Goal: Task Accomplishment & Management: Use online tool/utility

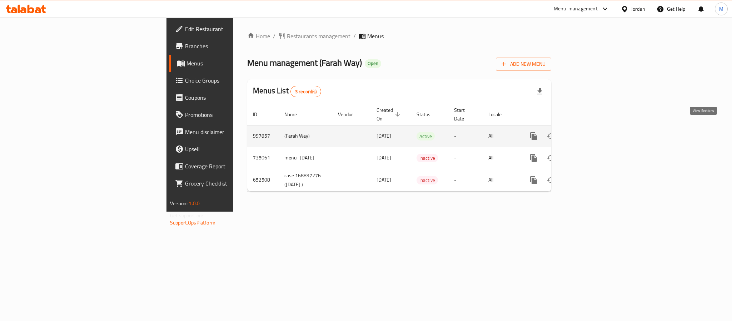
click at [590, 132] on icon "enhanced table" at bounding box center [585, 136] width 9 height 9
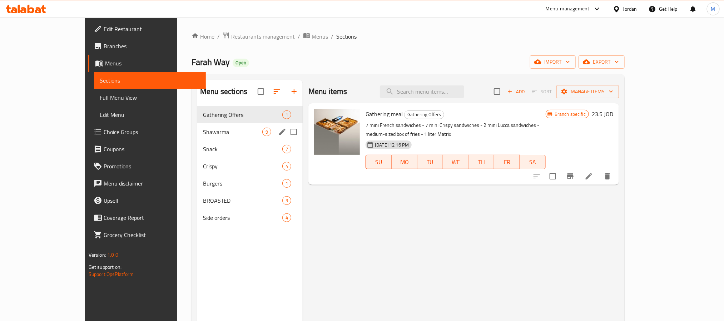
click at [208, 138] on div "Shawarma 9" at bounding box center [249, 131] width 105 height 17
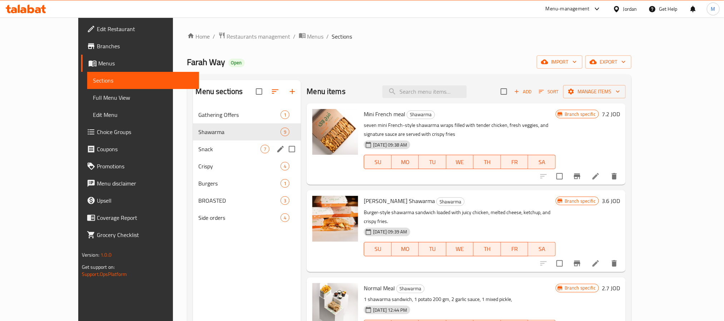
click at [205, 143] on div "Snack 7" at bounding box center [247, 148] width 108 height 17
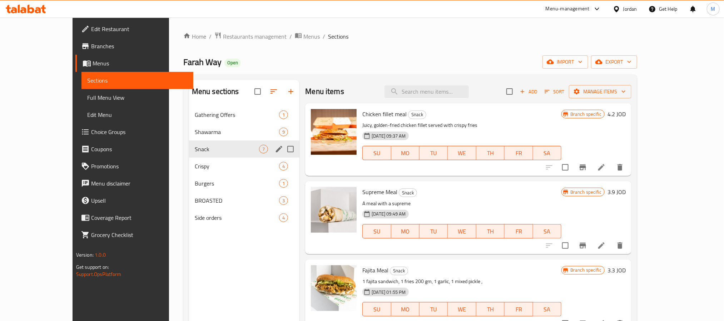
click at [200, 154] on div "Snack 7" at bounding box center [244, 148] width 111 height 17
click at [196, 165] on span "Crispy" at bounding box center [227, 166] width 64 height 9
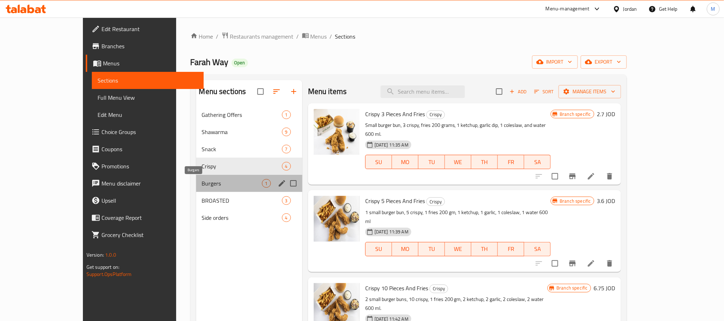
click at [202, 183] on span "Burgers" at bounding box center [232, 183] width 60 height 9
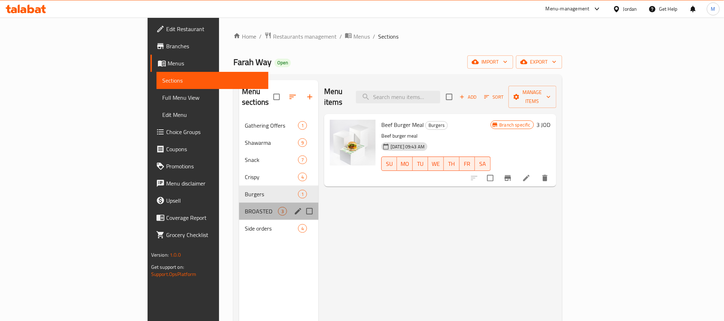
click at [239, 206] on div "BROASTED 3" at bounding box center [278, 211] width 79 height 17
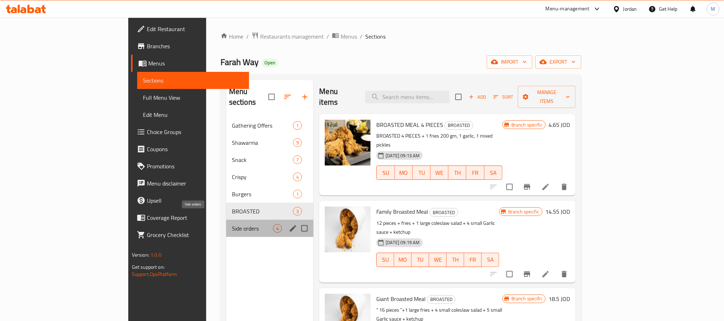
click at [232, 224] on span "Side orders" at bounding box center [252, 228] width 41 height 9
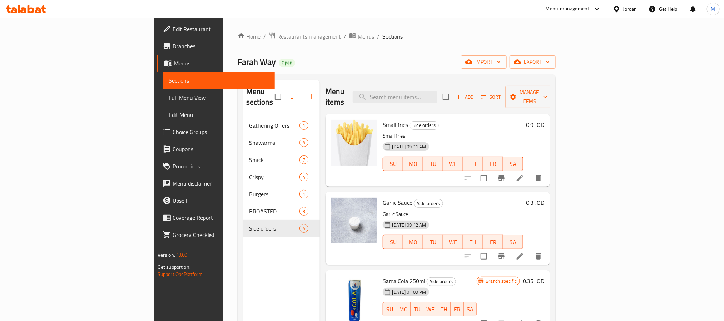
click at [173, 46] on span "Branches" at bounding box center [221, 46] width 97 height 9
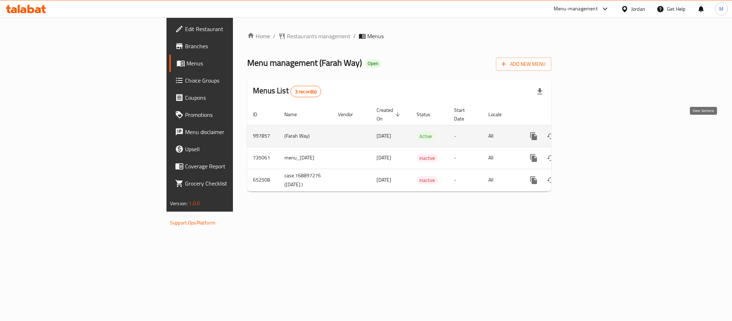
click at [589, 133] on icon "enhanced table" at bounding box center [585, 136] width 6 height 6
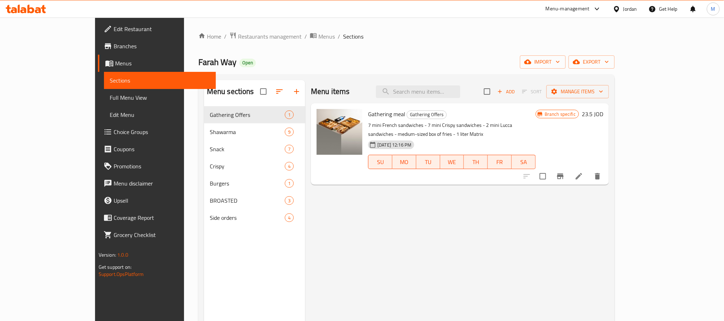
click at [110, 93] on span "Full Menu View" at bounding box center [160, 97] width 100 height 9
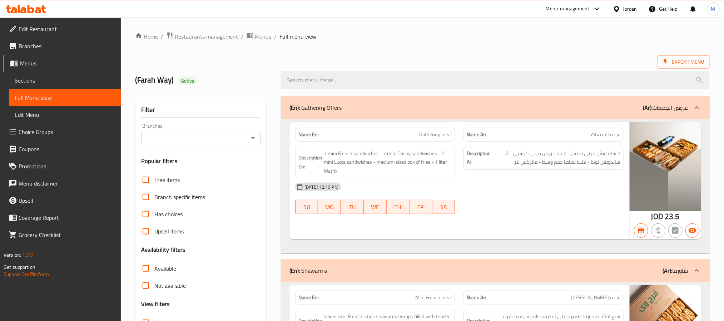
drag, startPoint x: 248, startPoint y: 137, endPoint x: 249, endPoint y: 141, distance: 4.3
click at [249, 137] on icon "Open" at bounding box center [253, 138] width 9 height 9
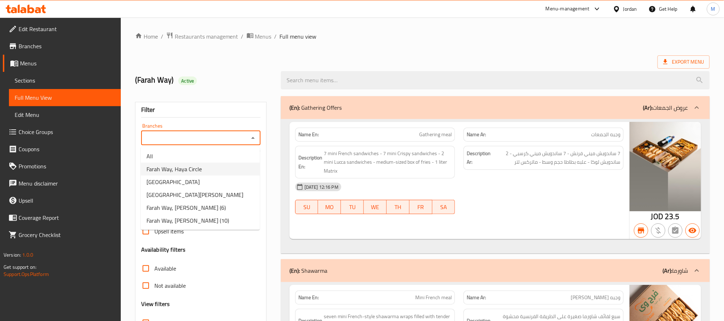
click at [225, 167] on li "Farah Way, Haya Circle" at bounding box center [200, 169] width 119 height 13
type input "Farah Way, Haya Circle"
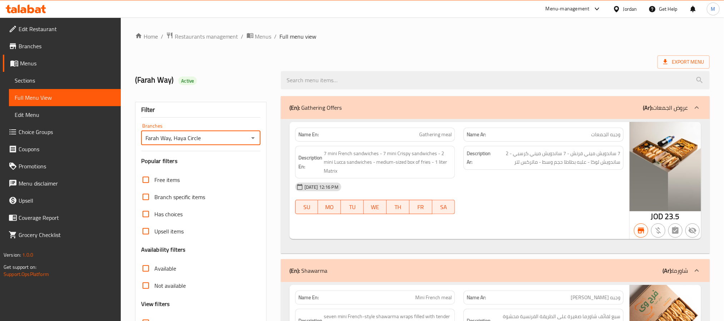
scroll to position [60, 0]
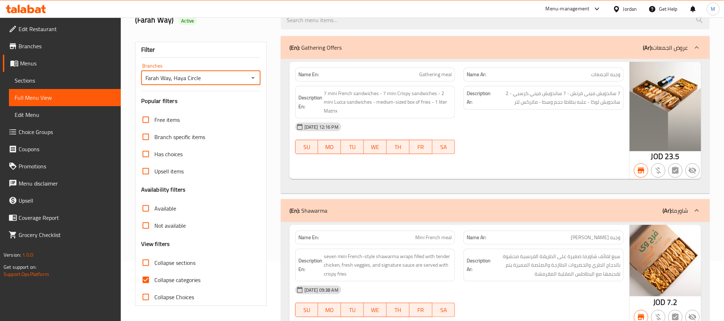
click at [190, 278] on span "Collapse categories" at bounding box center [177, 280] width 46 height 9
click at [154, 278] on input "Collapse categories" at bounding box center [145, 279] width 17 height 17
checkbox input "false"
click at [170, 230] on span "Not available" at bounding box center [169, 225] width 31 height 9
click at [154, 231] on input "Not available" at bounding box center [145, 225] width 17 height 17
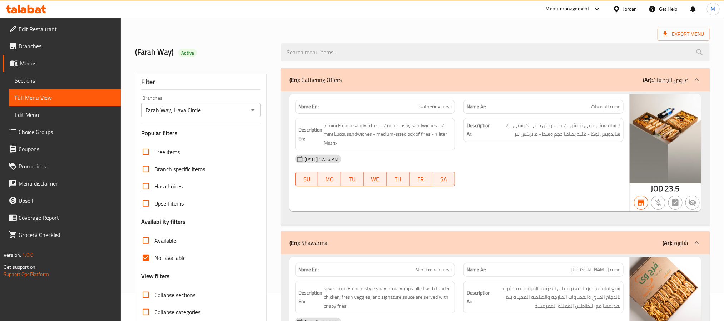
scroll to position [0, 0]
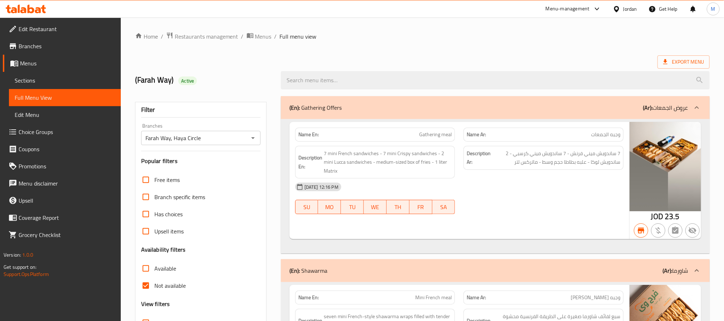
click at [304, 137] on strong "Name En:" at bounding box center [308, 135] width 20 height 8
click at [177, 288] on span "Not available" at bounding box center [169, 285] width 31 height 9
click at [154, 288] on input "Not available" at bounding box center [145, 285] width 17 height 17
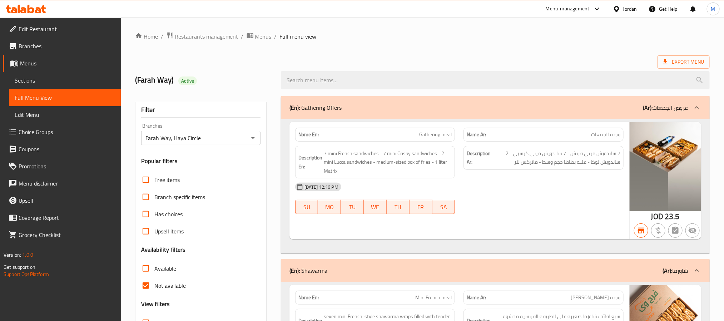
checkbox input "false"
click at [187, 83] on span "Active" at bounding box center [187, 81] width 19 height 7
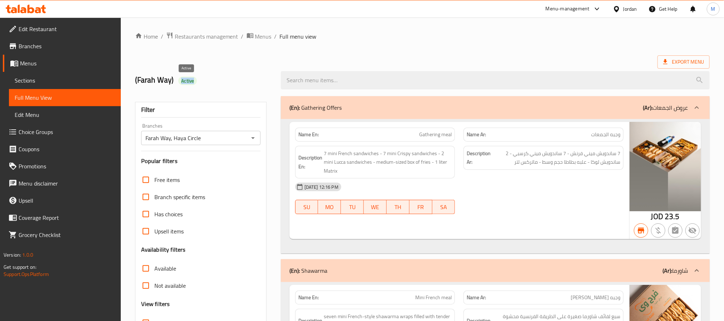
click at [187, 83] on span "Active" at bounding box center [187, 81] width 19 height 7
copy div "Active"
click at [685, 60] on span "Export Menu" at bounding box center [683, 62] width 41 height 9
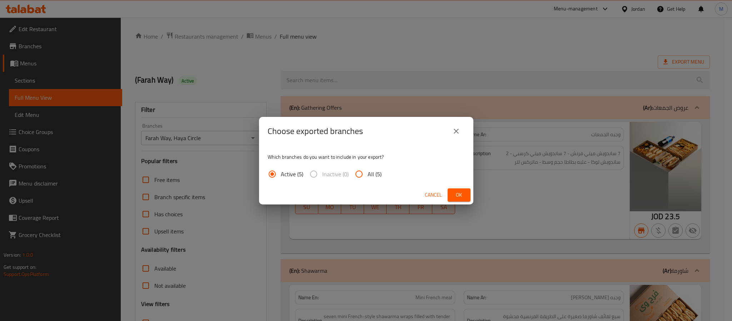
click at [376, 170] on span "All (5)" at bounding box center [375, 174] width 14 height 9
click at [368, 169] on input "All (5)" at bounding box center [359, 174] width 17 height 17
radio input "true"
click at [452, 192] on button "Ok" at bounding box center [459, 194] width 23 height 13
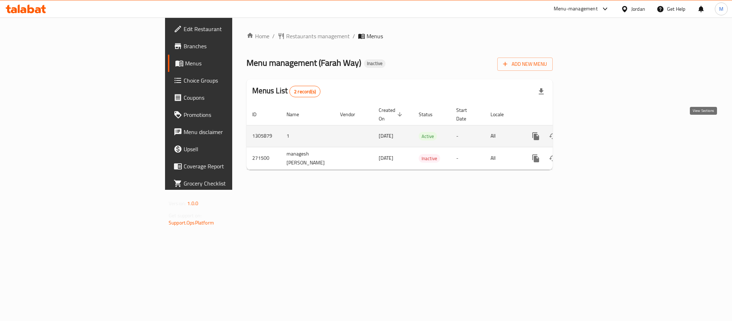
click at [592, 132] on icon "enhanced table" at bounding box center [587, 136] width 9 height 9
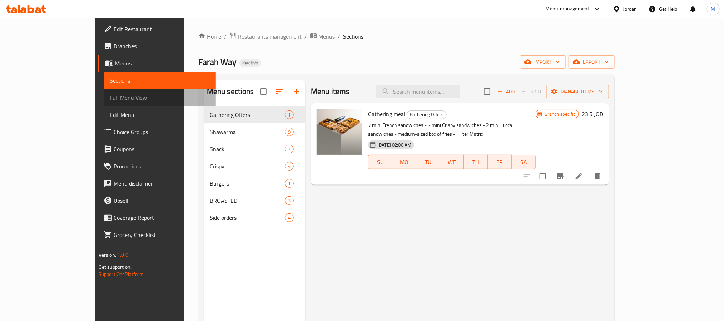
click at [104, 92] on link "Full Menu View" at bounding box center [160, 97] width 112 height 17
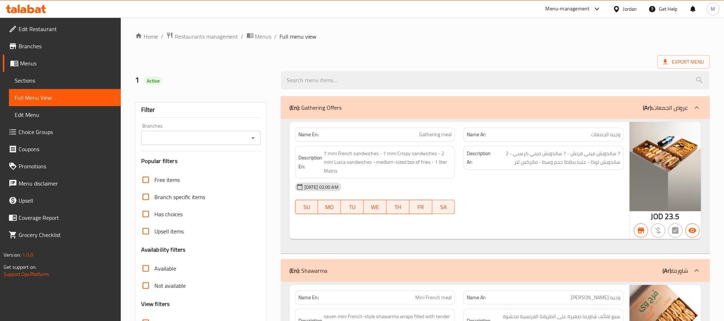
click at [242, 135] on input "Branches" at bounding box center [194, 138] width 103 height 10
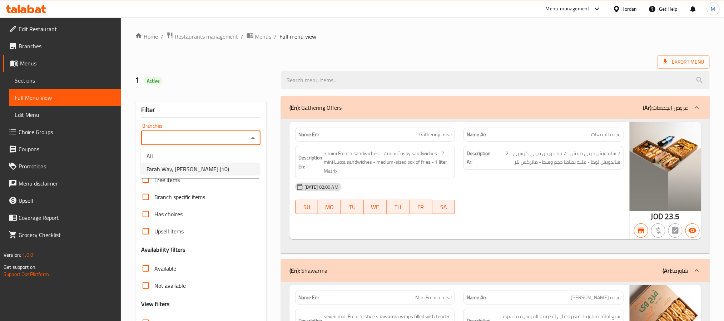
click at [222, 168] on li "Farah Way, [PERSON_NAME] (10)" at bounding box center [200, 169] width 119 height 13
type input "Farah Way, [PERSON_NAME] (10)"
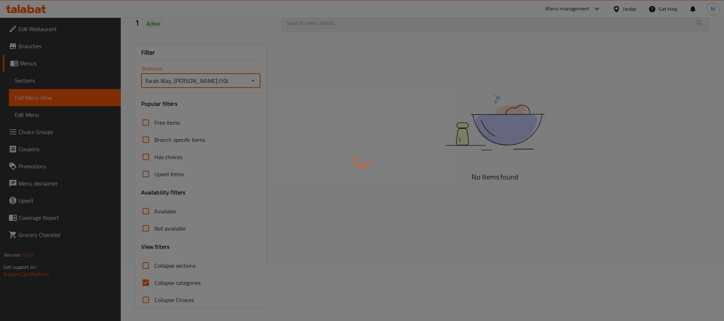
scroll to position [60, 0]
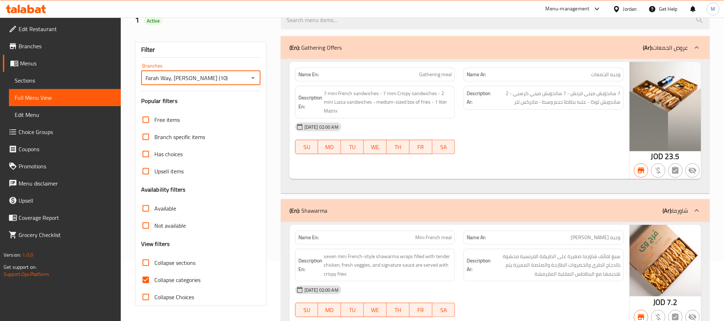
click at [178, 280] on span "Collapse categories" at bounding box center [177, 280] width 46 height 9
click at [154, 280] on input "Collapse categories" at bounding box center [145, 279] width 17 height 17
checkbox input "false"
click at [168, 225] on span "Not available" at bounding box center [169, 225] width 31 height 9
click at [154, 225] on input "Not available" at bounding box center [145, 225] width 17 height 17
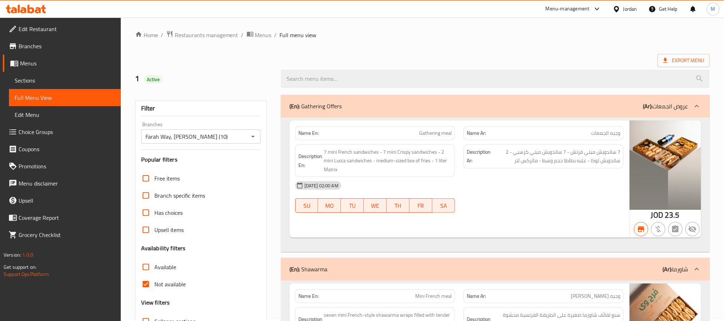
scroll to position [0, 0]
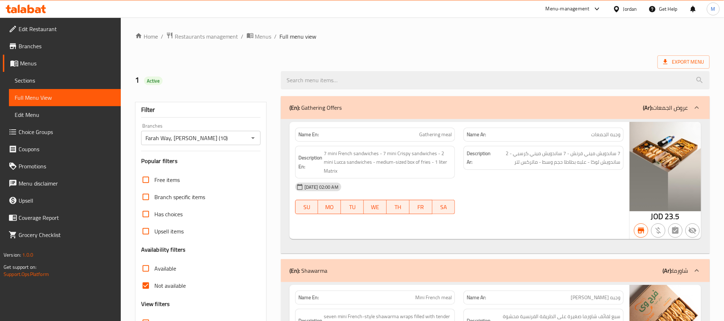
click at [306, 135] on strong "Name En:" at bounding box center [308, 135] width 20 height 8
drag, startPoint x: 176, startPoint y: 283, endPoint x: 272, endPoint y: 178, distance: 142.2
click at [175, 283] on span "Not available" at bounding box center [169, 285] width 31 height 9
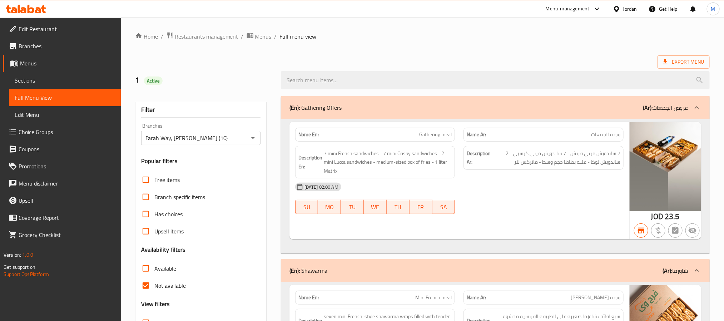
click at [154, 283] on input "Not available" at bounding box center [145, 285] width 17 height 17
checkbox input "false"
click at [155, 81] on span "Active" at bounding box center [153, 81] width 19 height 7
copy span "Active"
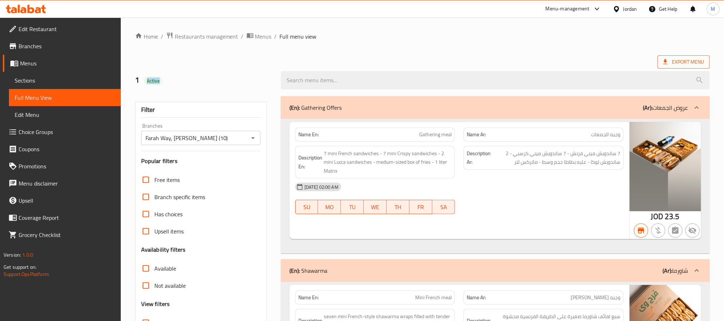
click at [686, 65] on span "Export Menu" at bounding box center [683, 62] width 41 height 9
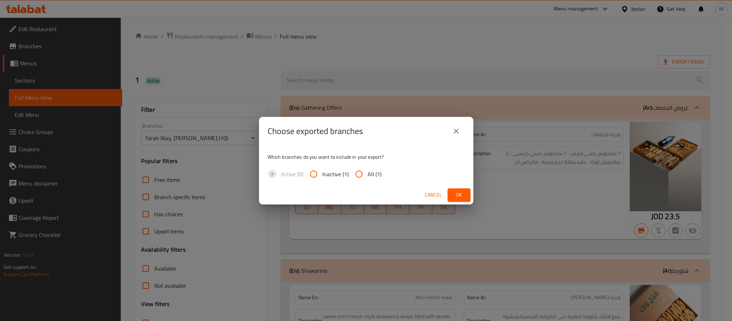
click at [361, 176] on input "All (1)" at bounding box center [359, 174] width 17 height 17
radio input "true"
click at [471, 197] on div "Cancel Ok" at bounding box center [366, 195] width 214 height 19
click at [463, 195] on span "Ok" at bounding box center [459, 195] width 11 height 9
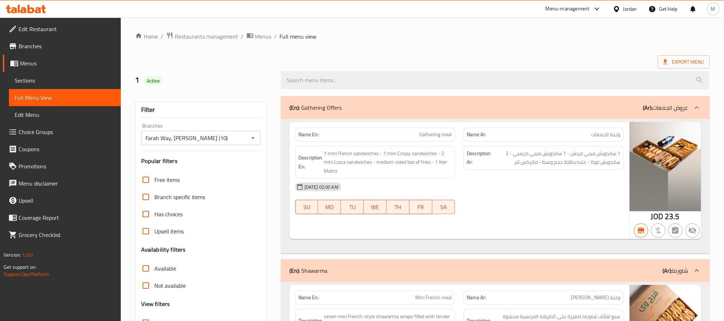
click at [630, 9] on div "Jordan" at bounding box center [630, 9] width 14 height 8
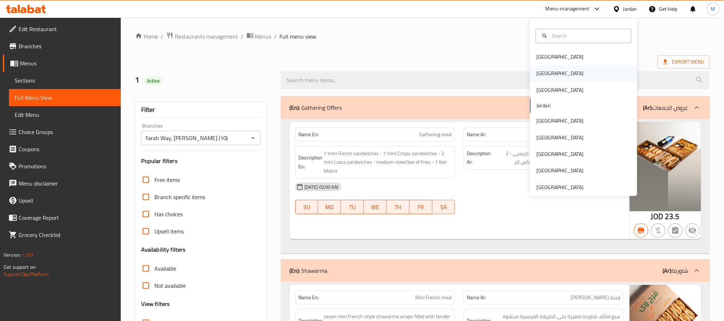
click at [552, 78] on div "[GEOGRAPHIC_DATA]" at bounding box center [583, 73] width 107 height 16
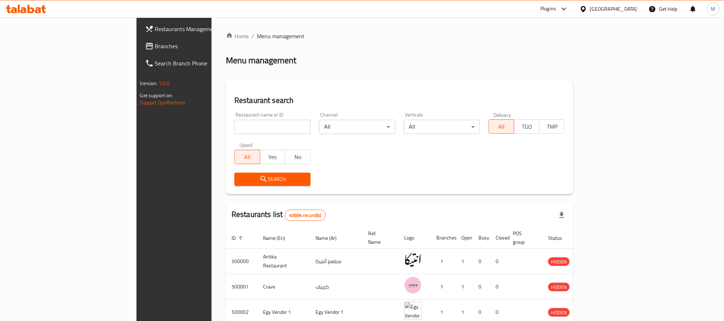
click at [155, 50] on span "Branches" at bounding box center [203, 46] width 97 height 9
